Goal: Task Accomplishment & Management: Use online tool/utility

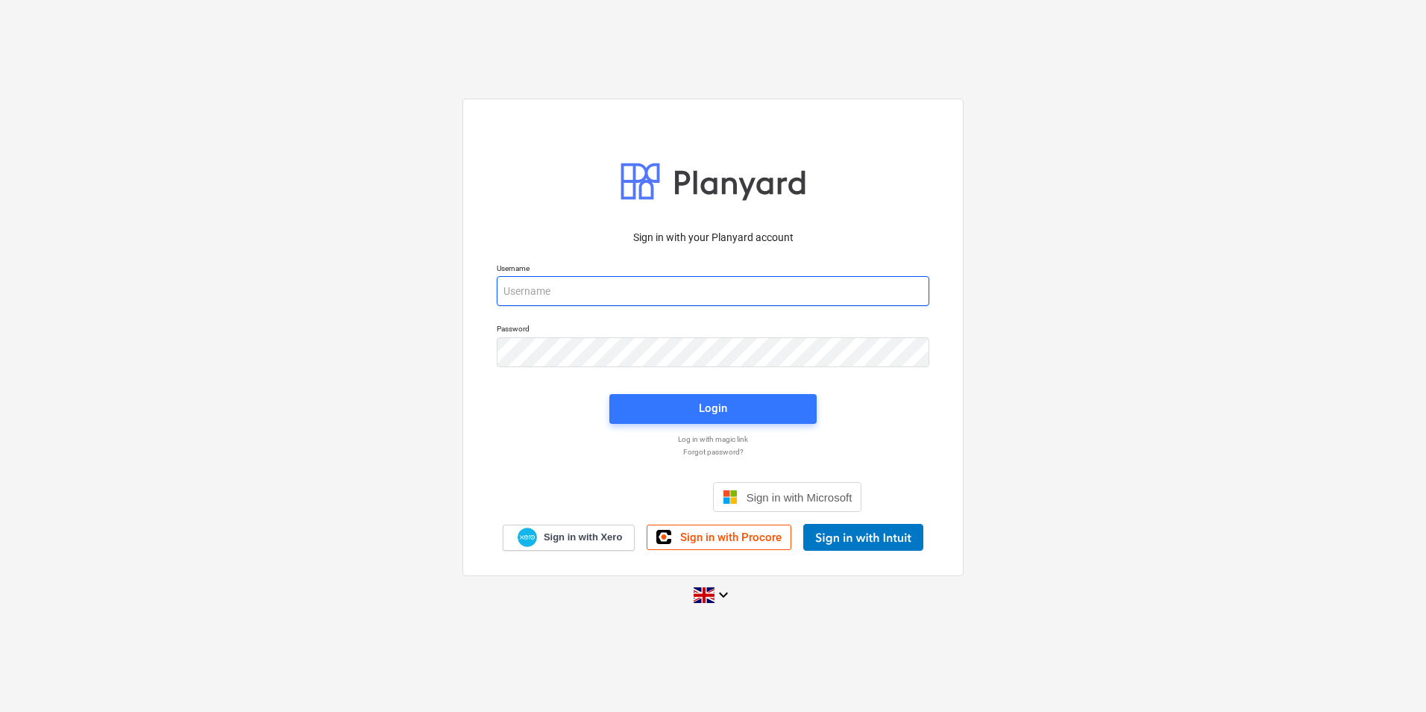
type input "[PERSON_NAME][EMAIL_ADDRESS][PERSON_NAME][DOMAIN_NAME]"
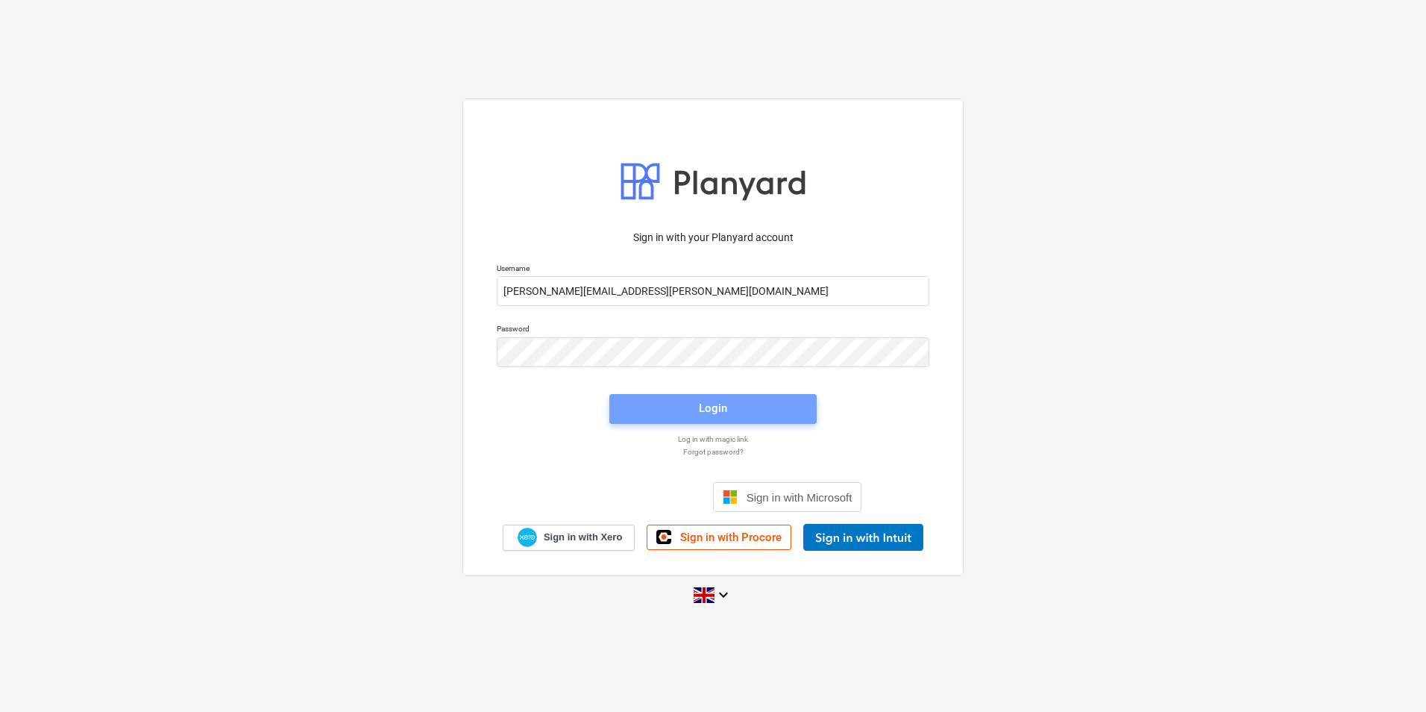
click at [714, 409] on div "Login" at bounding box center [713, 407] width 28 height 19
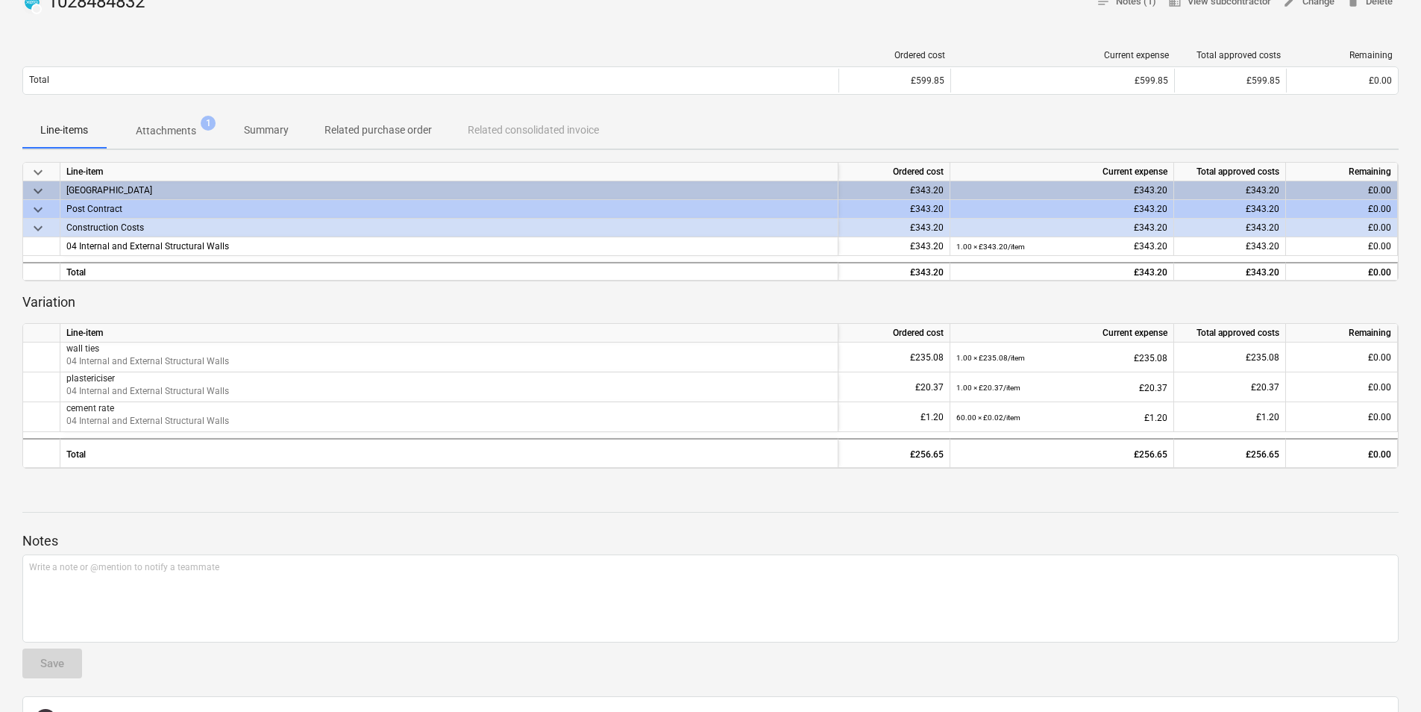
scroll to position [234, 0]
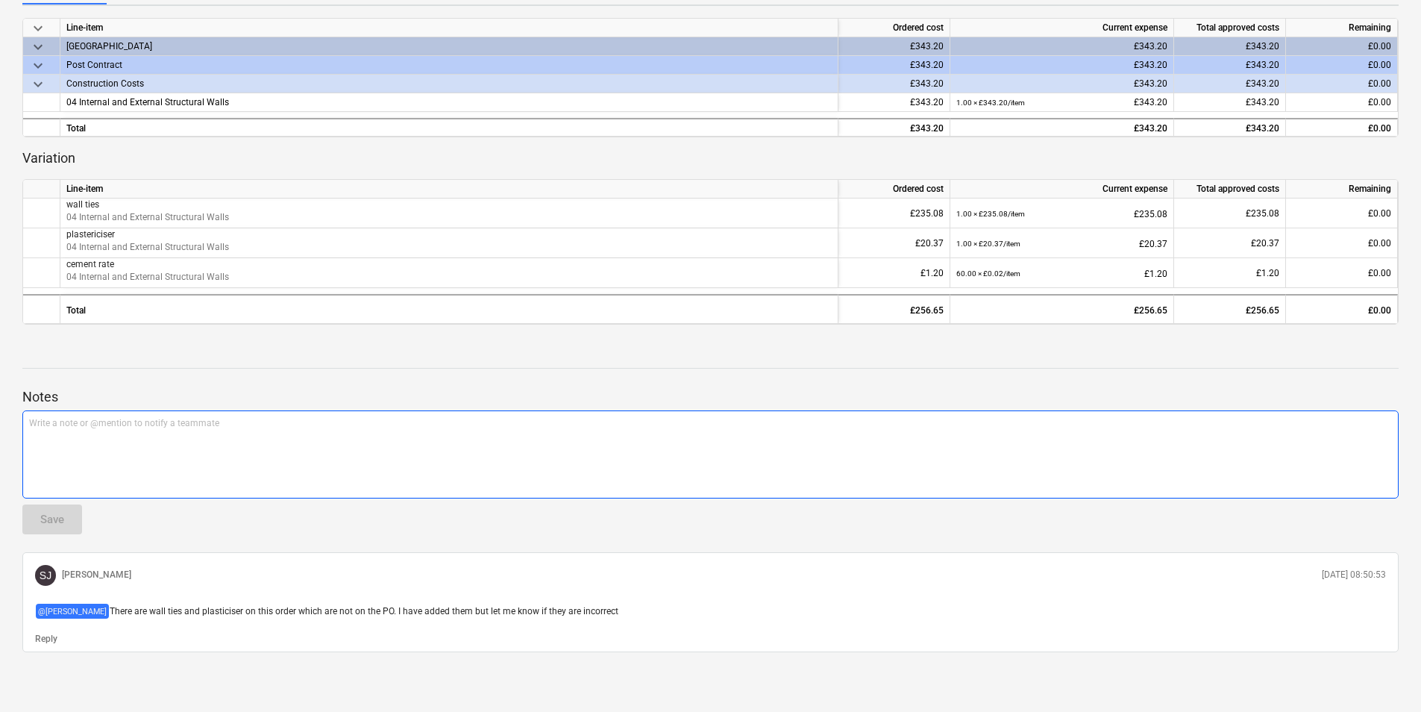
click at [111, 433] on div "Write a note or @mention to notify a teammate [PERSON_NAME]" at bounding box center [710, 454] width 1376 height 88
click at [57, 522] on div "Save" at bounding box center [52, 519] width 24 height 19
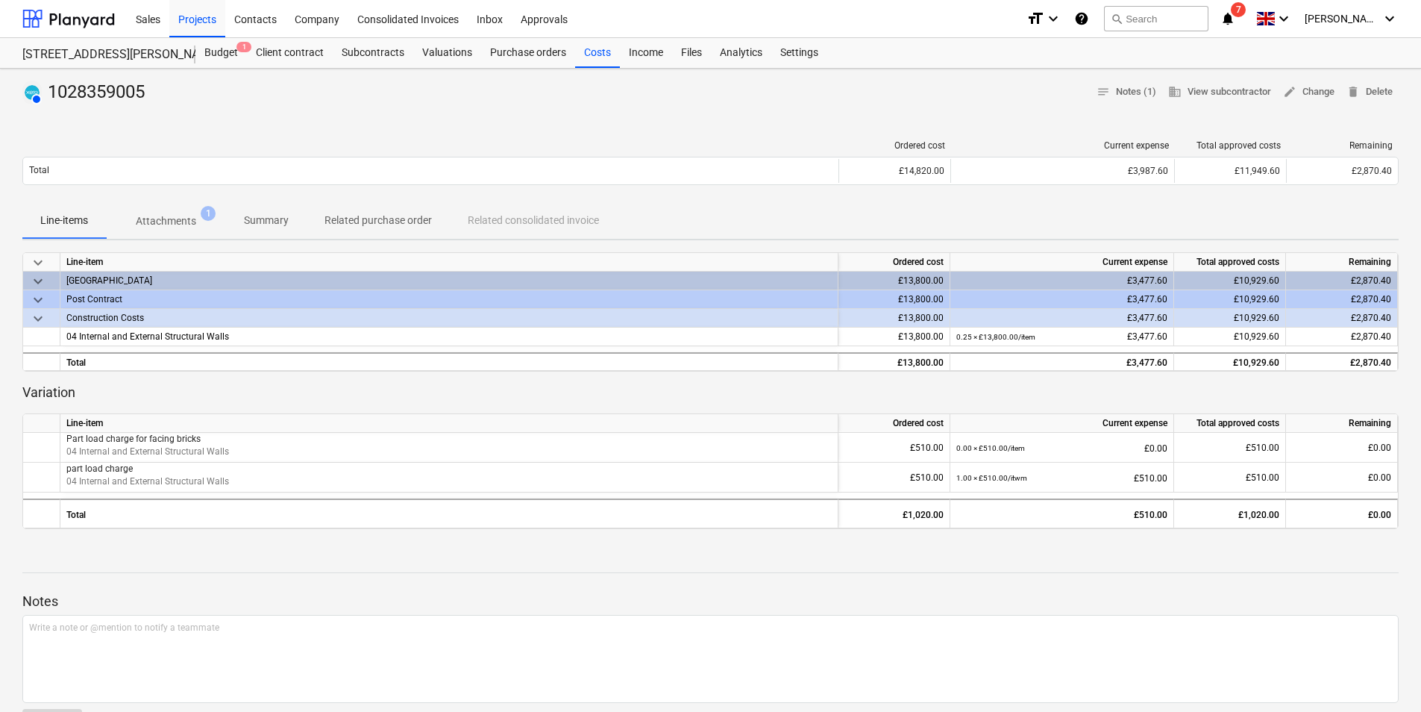
click at [178, 218] on p "Attachments" at bounding box center [166, 221] width 60 height 16
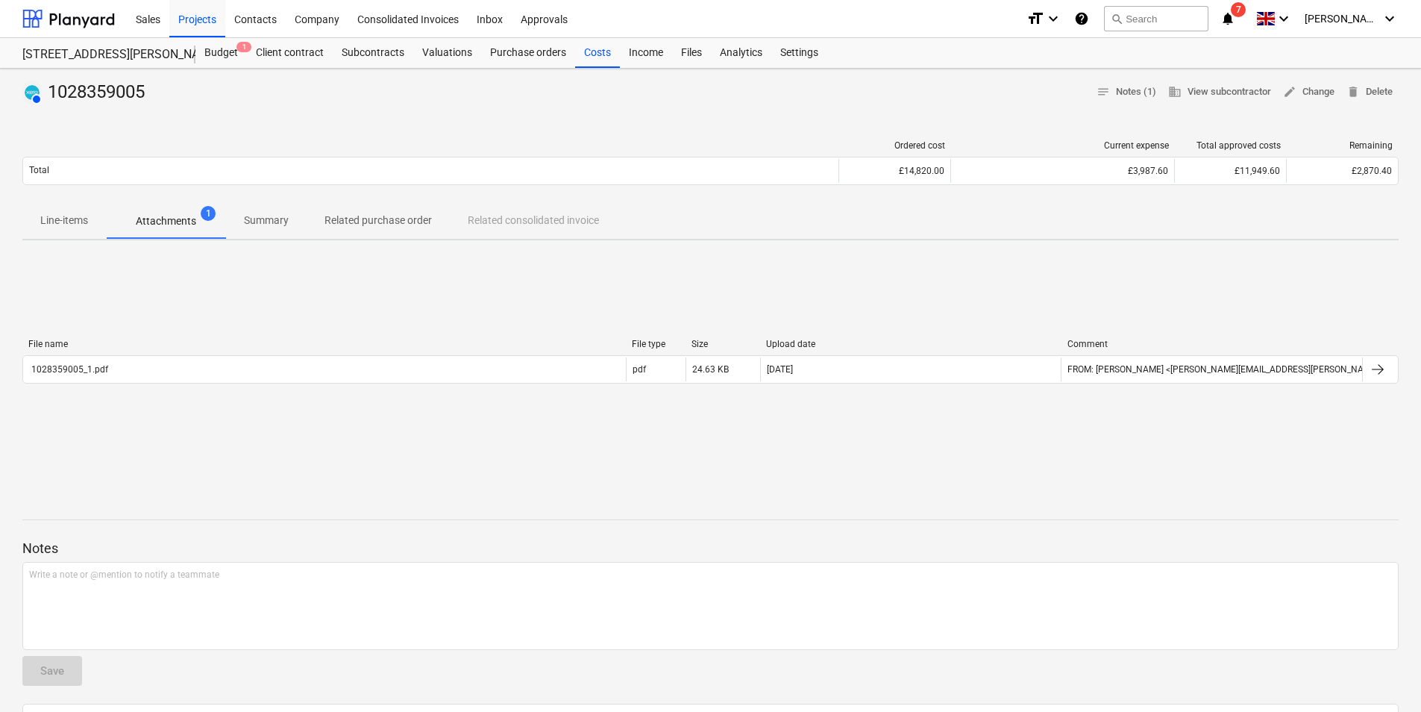
click at [239, 373] on div "1028359005_1.pdf" at bounding box center [324, 369] width 603 height 24
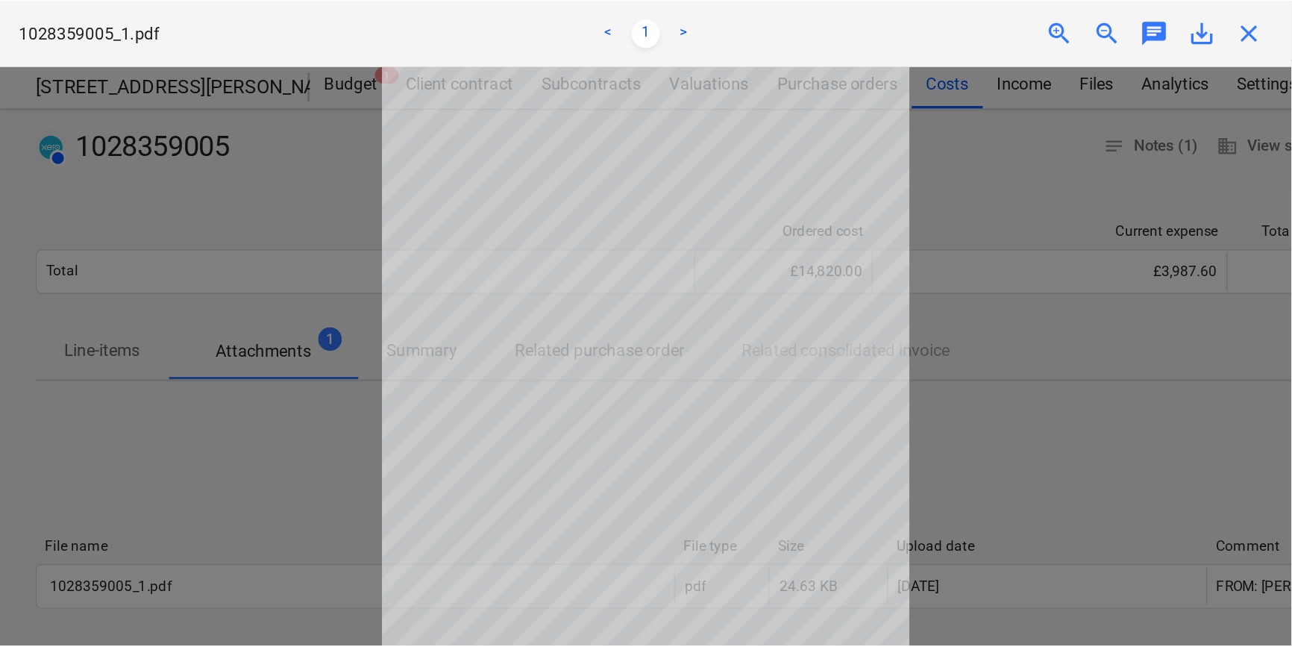
scroll to position [41, 0]
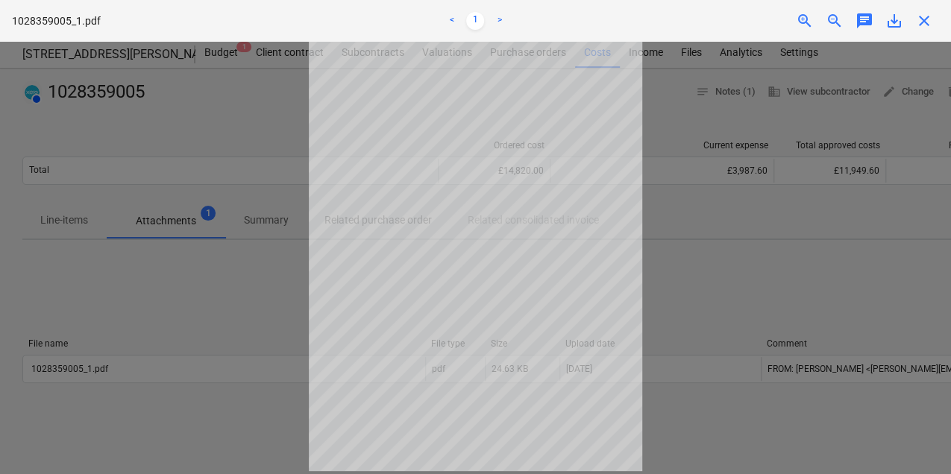
click at [169, 130] on div at bounding box center [475, 258] width 951 height 433
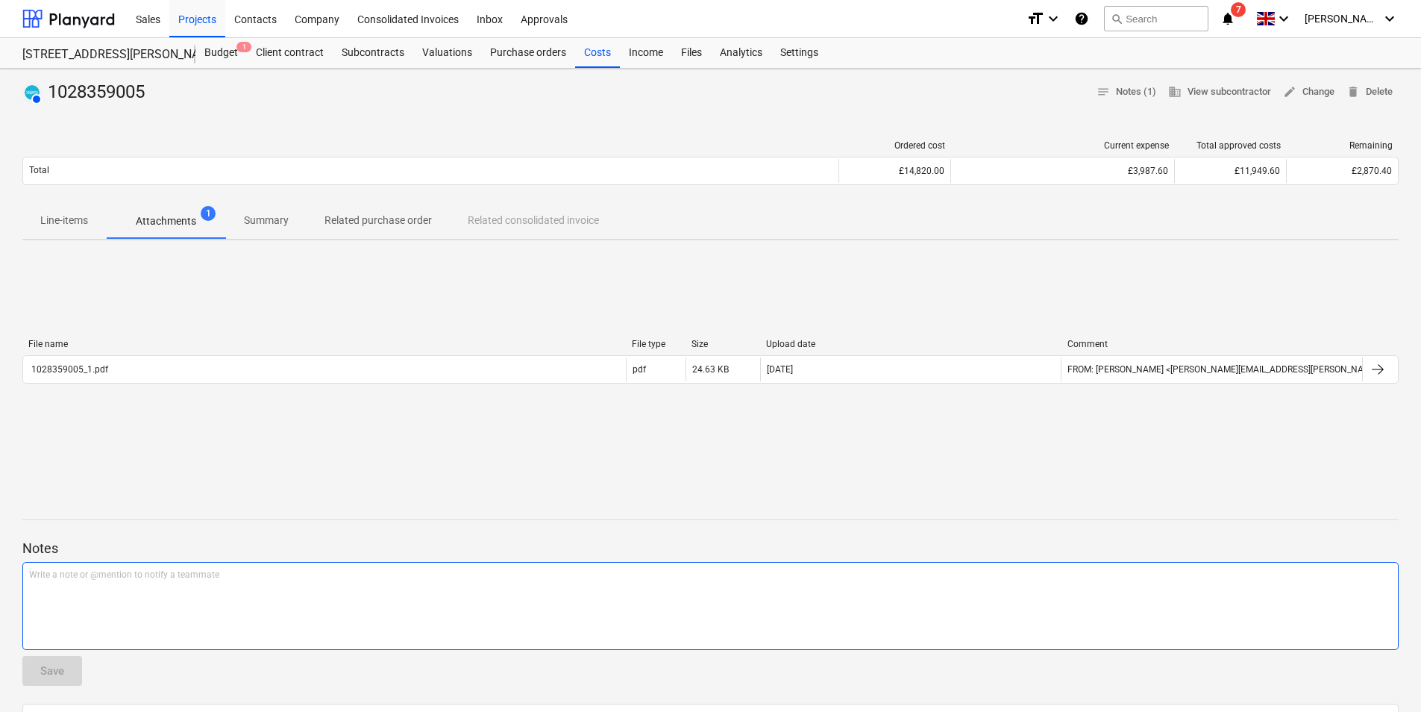
click at [360, 589] on div "Write a note or @mention to notify a teammate [PERSON_NAME]" at bounding box center [710, 606] width 1376 height 88
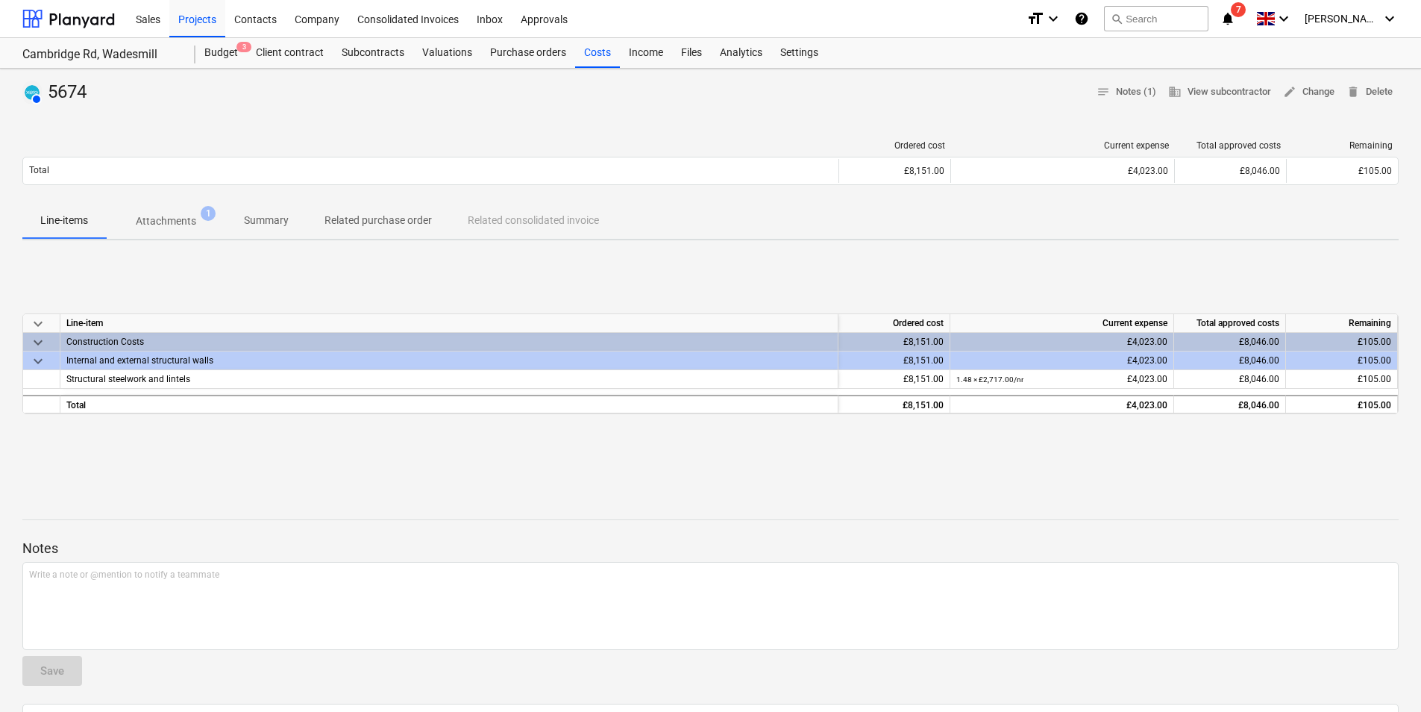
click at [170, 224] on p "Attachments" at bounding box center [166, 221] width 60 height 16
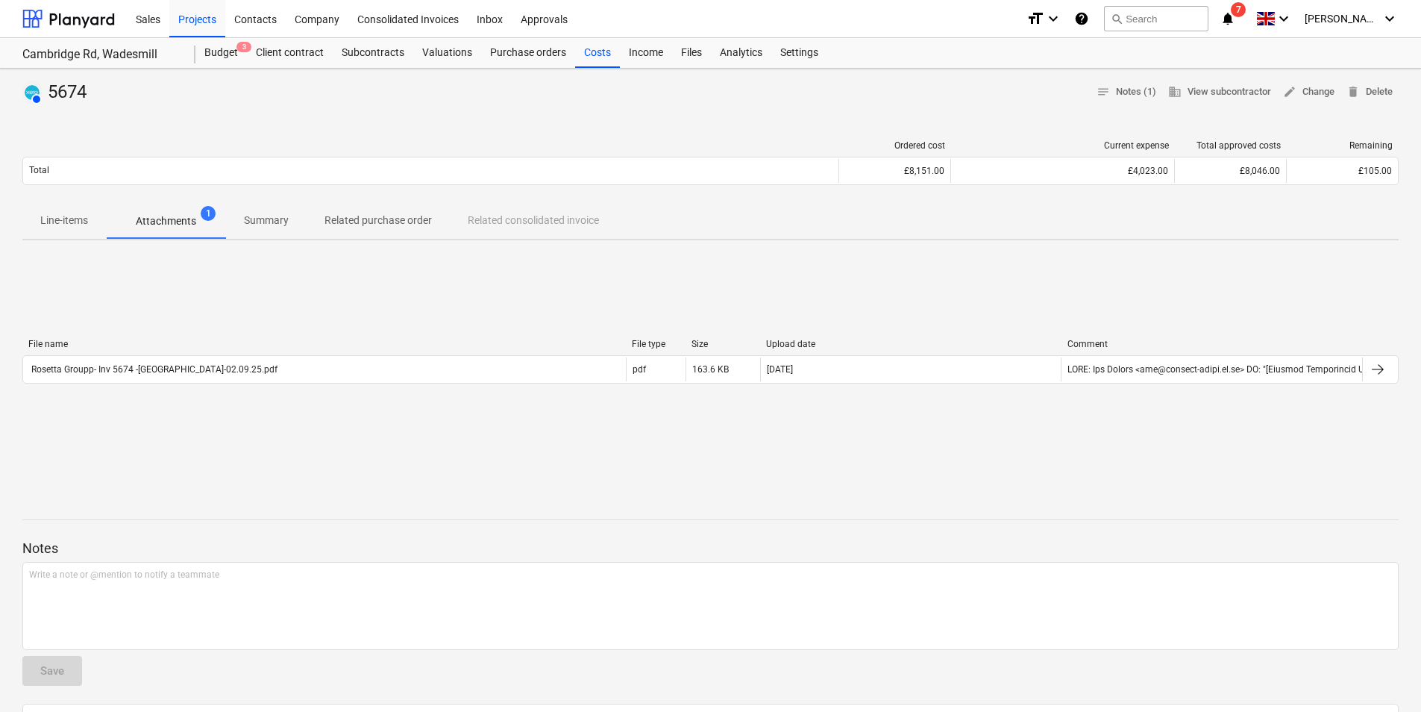
click at [175, 372] on div "Rosetta Groupp- Inv 5674 -[GEOGRAPHIC_DATA]-02.09.25.pdf" at bounding box center [153, 369] width 248 height 10
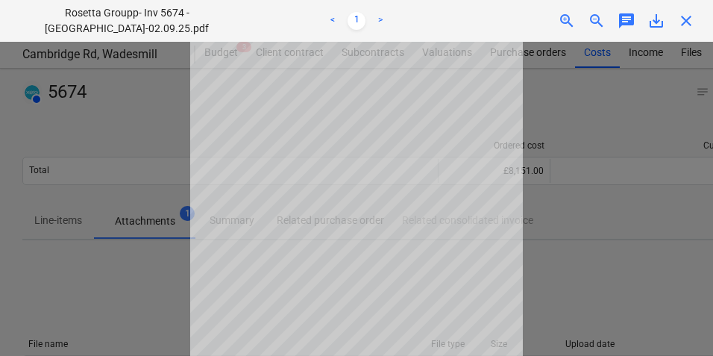
click at [687, 28] on span "close" at bounding box center [686, 21] width 18 height 18
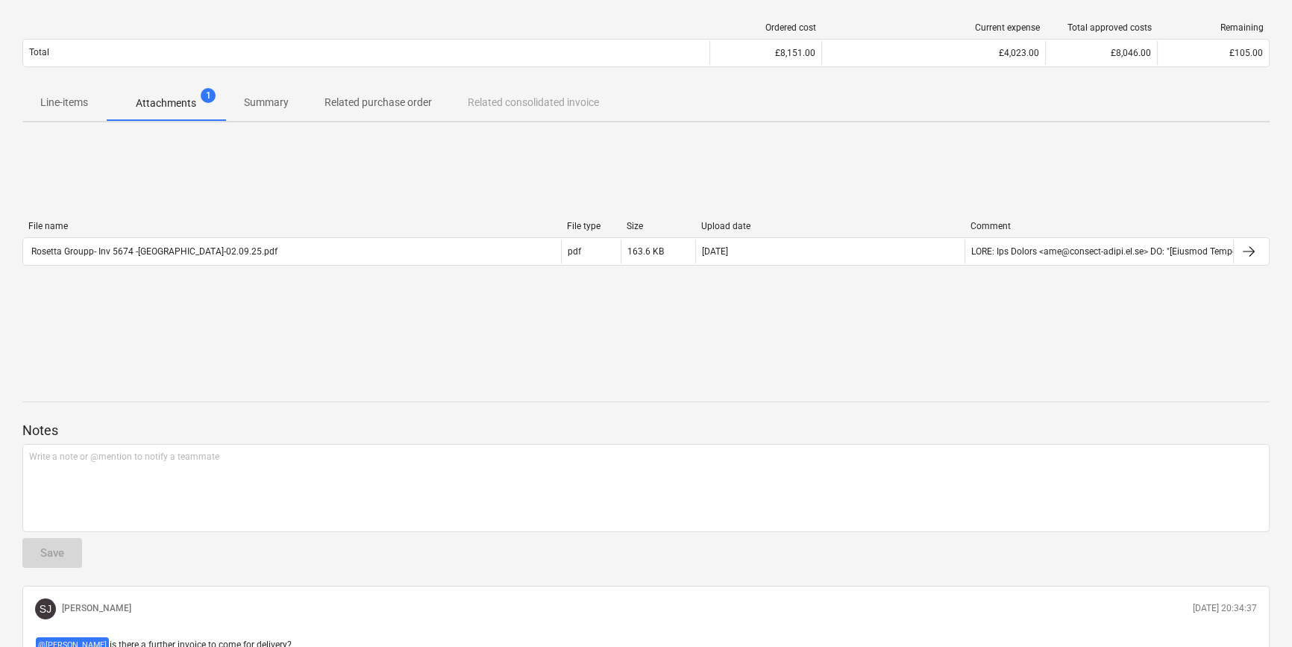
scroll to position [216, 0]
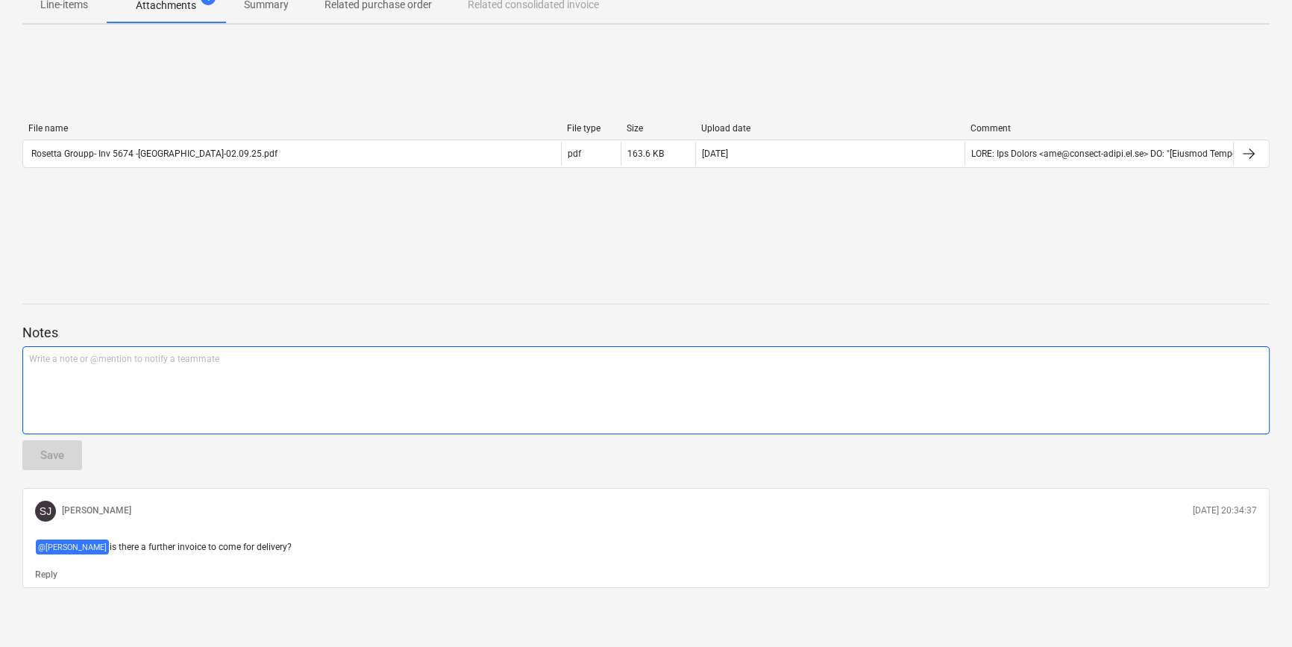
click at [180, 366] on div "Write a note or @mention to notify a teammate [PERSON_NAME]" at bounding box center [645, 390] width 1247 height 88
click at [114, 357] on span "Yes 6 nr flitch beams to be delivered" at bounding box center [101, 359] width 145 height 10
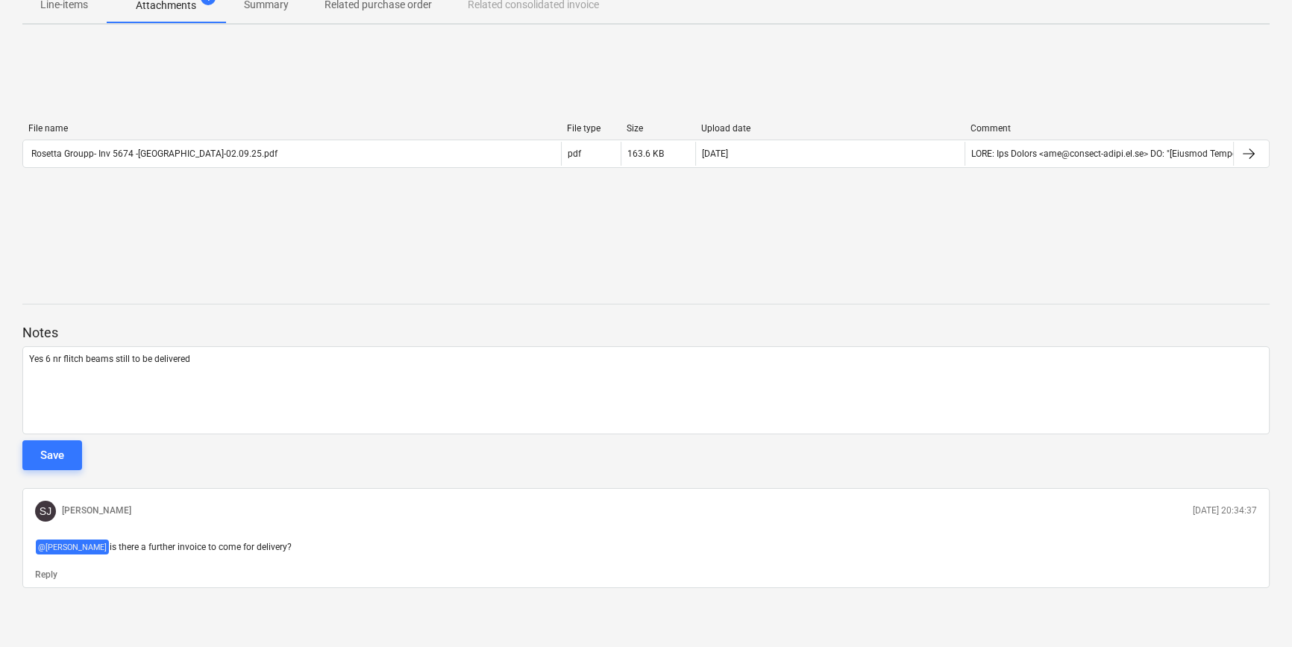
click at [54, 457] on div "Save" at bounding box center [52, 454] width 24 height 19
